Goal: Information Seeking & Learning: Learn about a topic

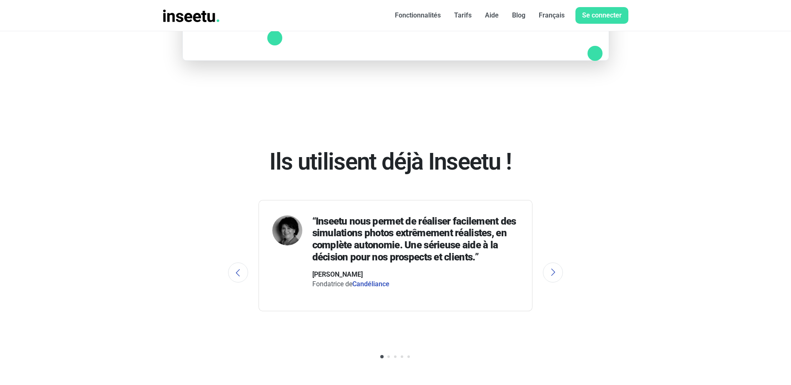
scroll to position [1530, 0]
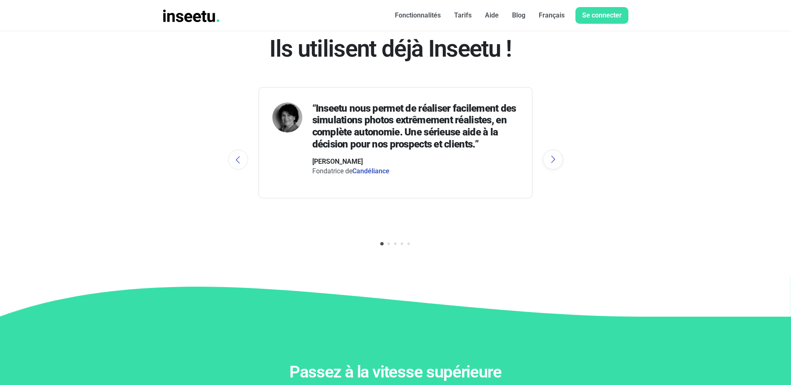
click at [553, 158] on button "Next" at bounding box center [553, 160] width 20 height 20
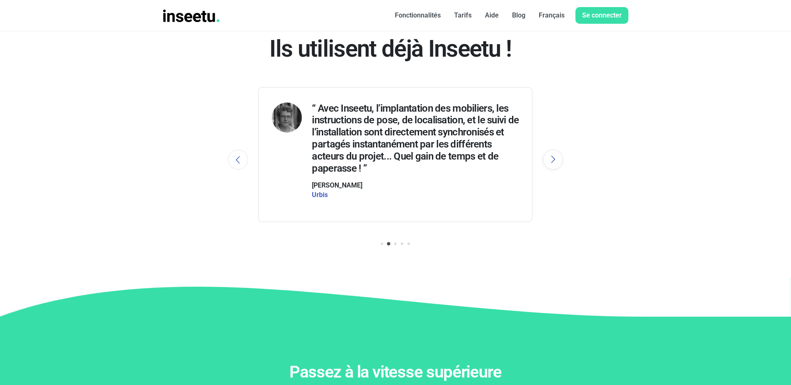
click at [553, 158] on button "Next" at bounding box center [553, 160] width 20 height 20
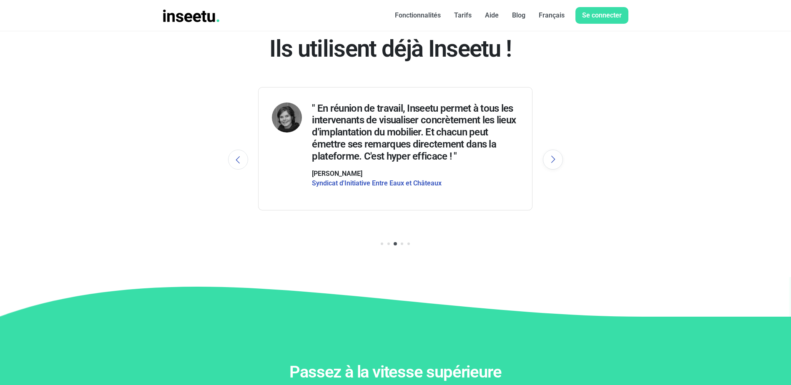
click at [553, 158] on button "Next" at bounding box center [553, 160] width 20 height 20
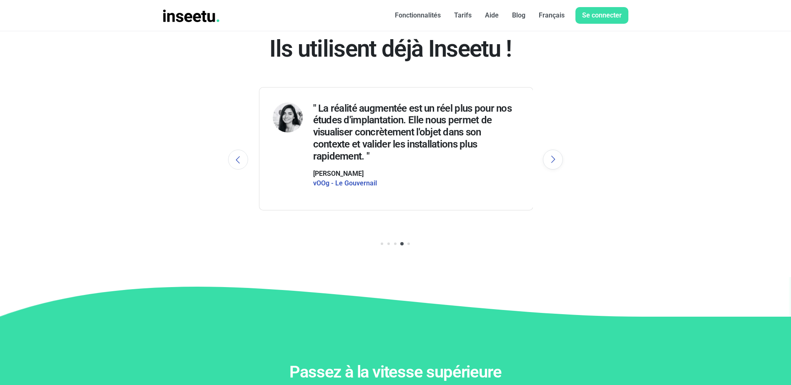
click at [553, 158] on button "Next" at bounding box center [553, 160] width 20 height 20
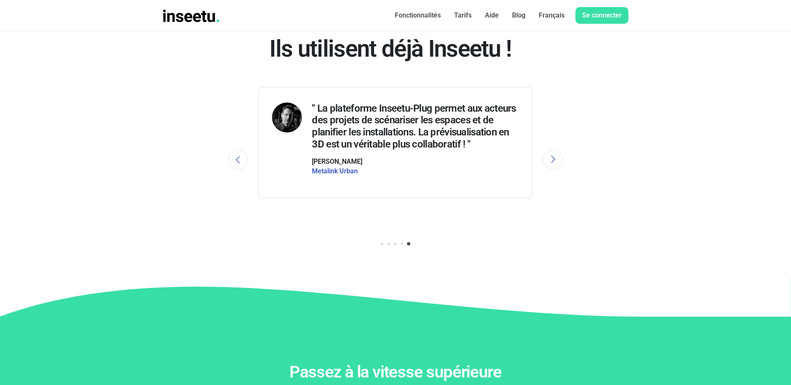
click at [469, 14] on font "Tarifs" at bounding box center [463, 15] width 18 height 8
